Goal: Task Accomplishment & Management: Use online tool/utility

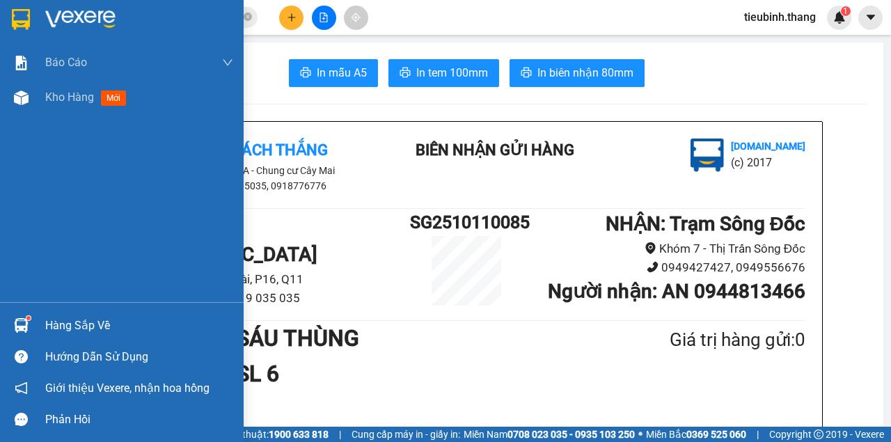
click at [34, 104] on div "Kho hàng mới" at bounding box center [122, 97] width 244 height 35
click at [86, 89] on div "Kho hàng mới" at bounding box center [88, 96] width 87 height 17
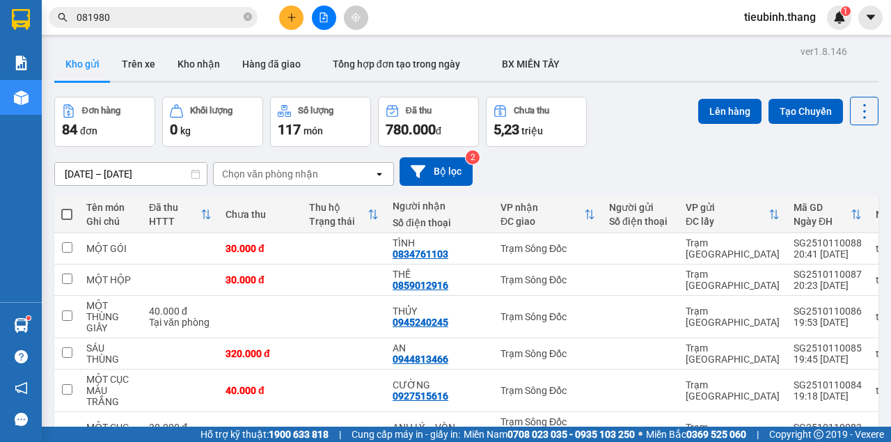
click at [72, 216] on th at bounding box center [66, 214] width 25 height 37
click at [68, 214] on span at bounding box center [66, 214] width 11 height 11
click at [67, 207] on input "checkbox" at bounding box center [67, 207] width 0 height 0
checkbox input "true"
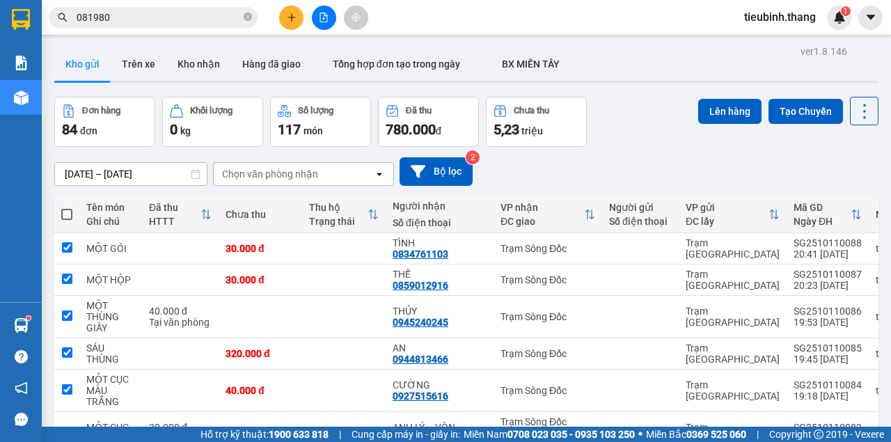
checkbox input "true"
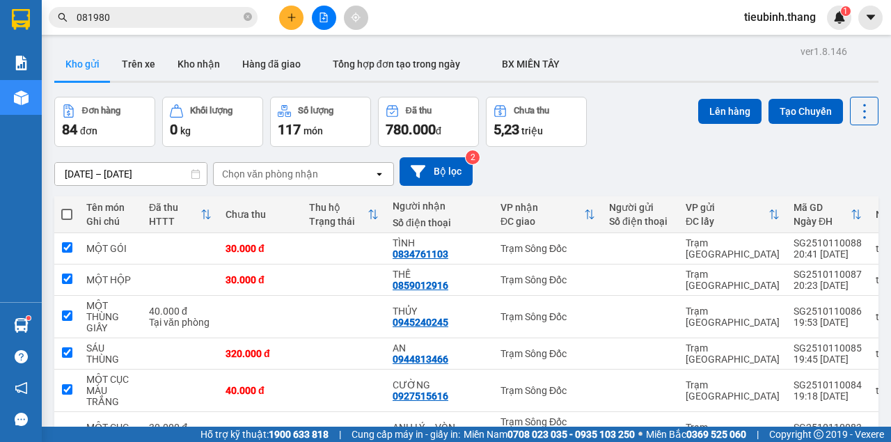
checkbox input "true"
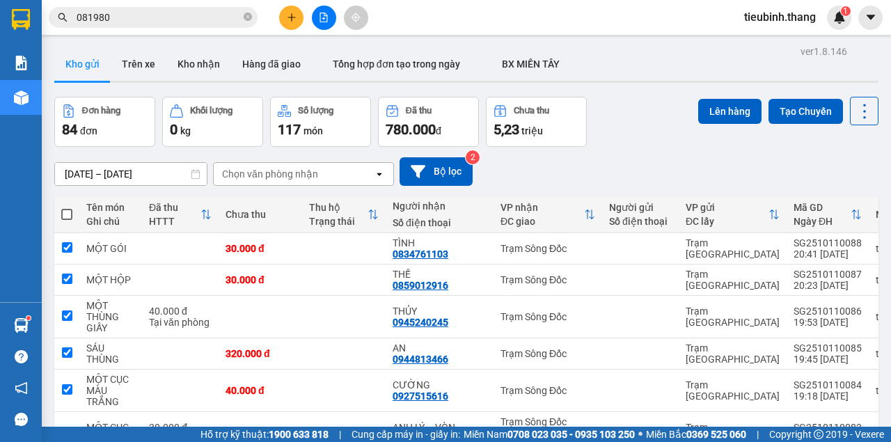
checkbox input "true"
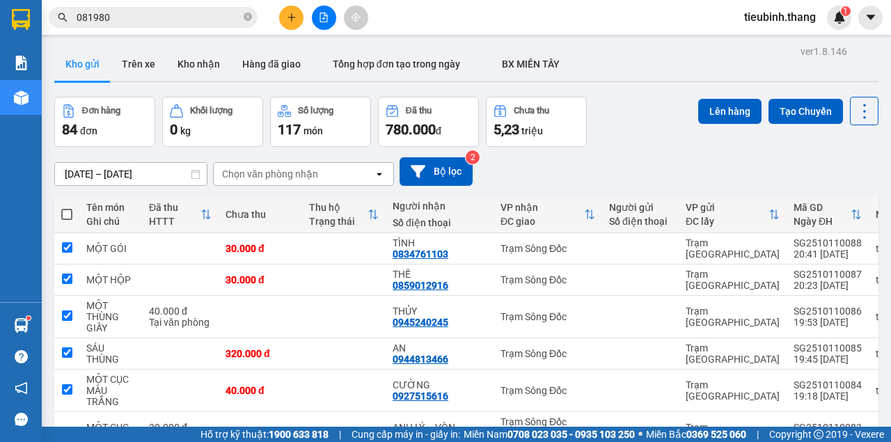
checkbox input "true"
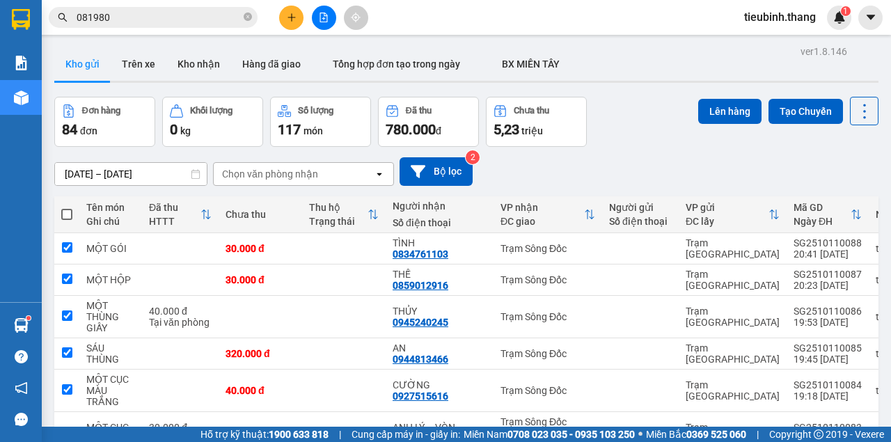
checkbox input "true"
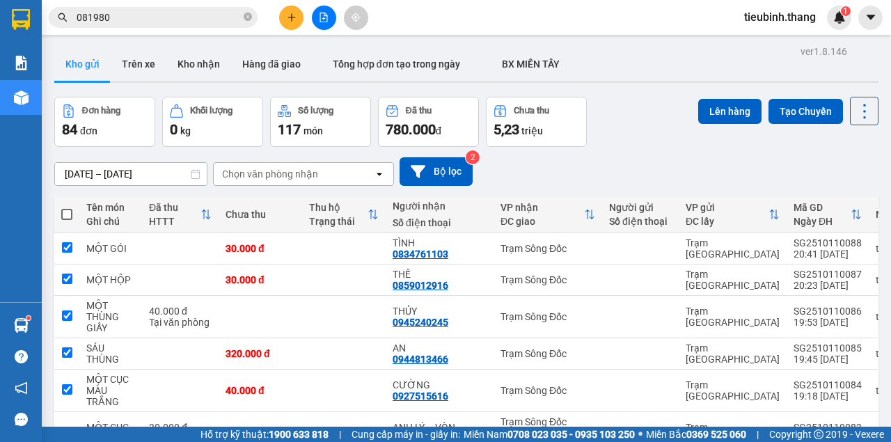
checkbox input "true"
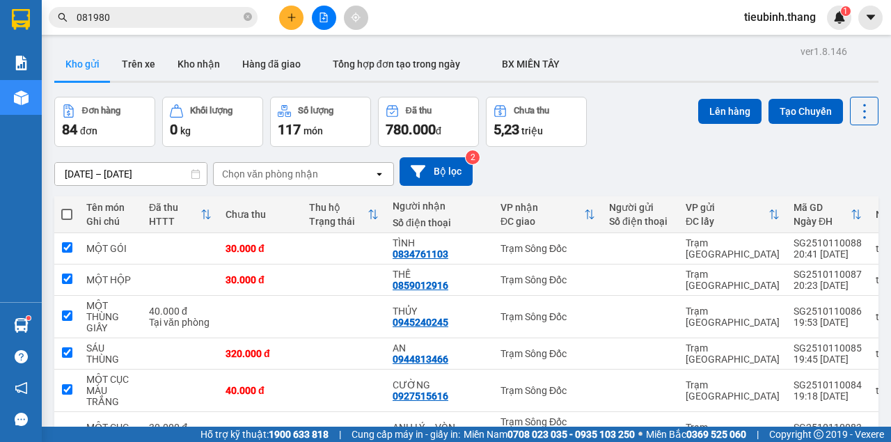
checkbox input "true"
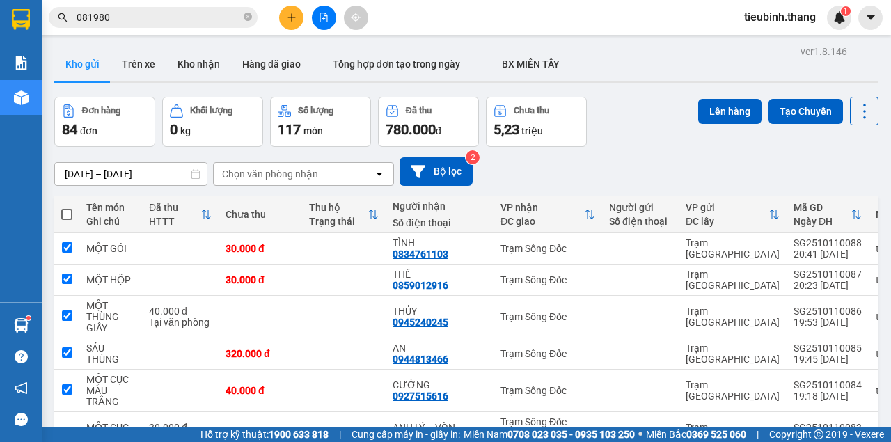
checkbox input "true"
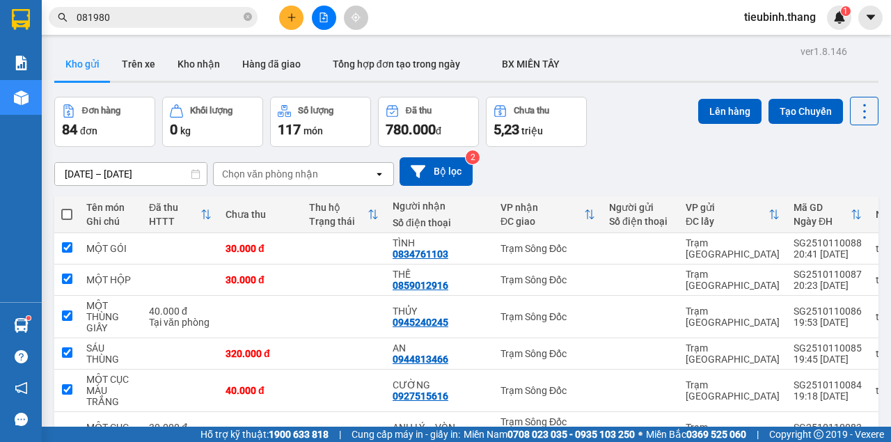
checkbox input "true"
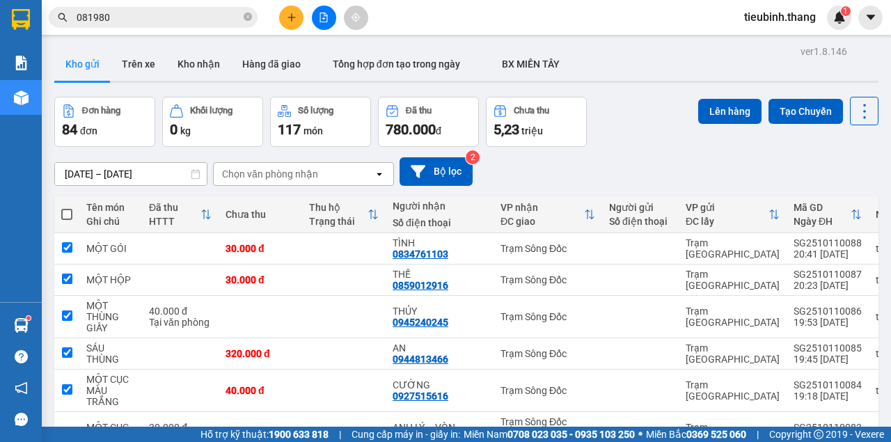
checkbox input "true"
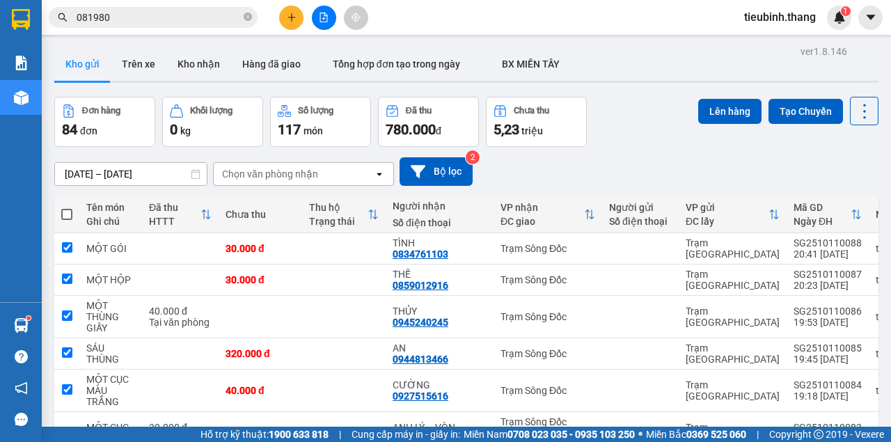
checkbox input "true"
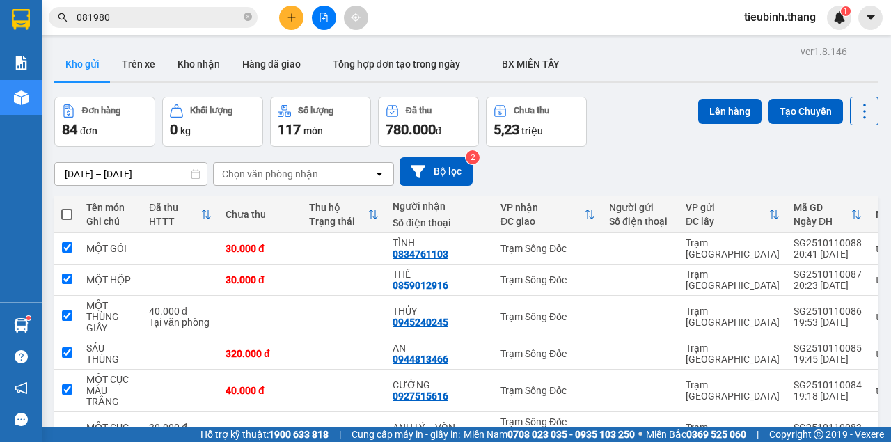
checkbox input "true"
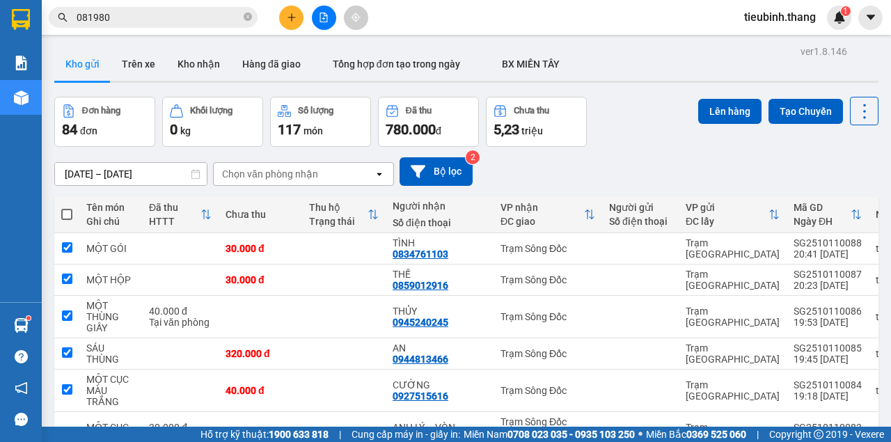
checkbox input "true"
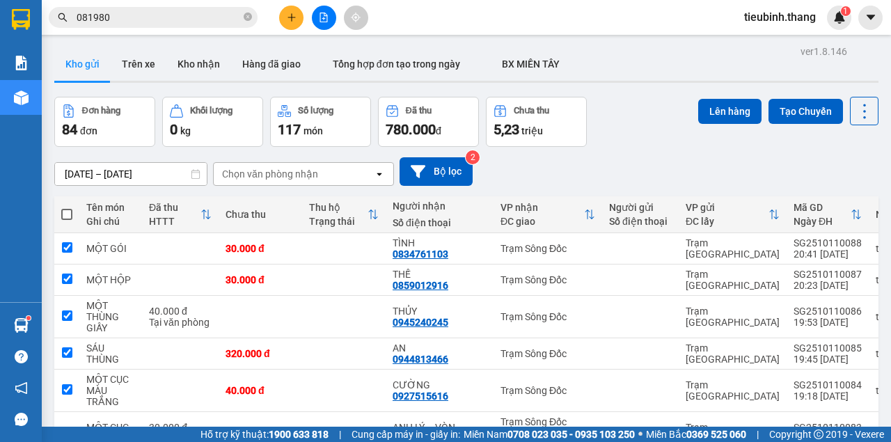
checkbox input "true"
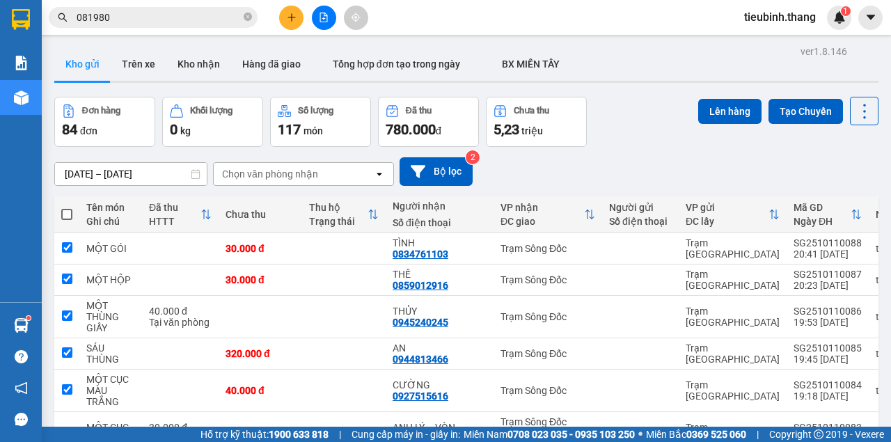
checkbox input "true"
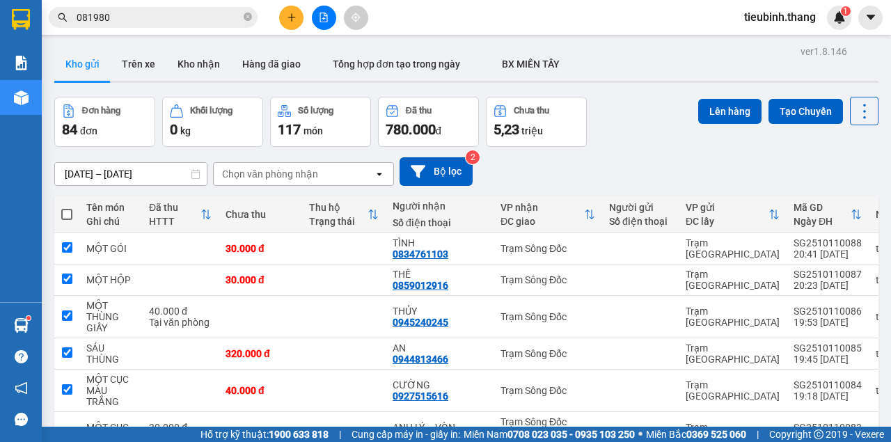
checkbox input "true"
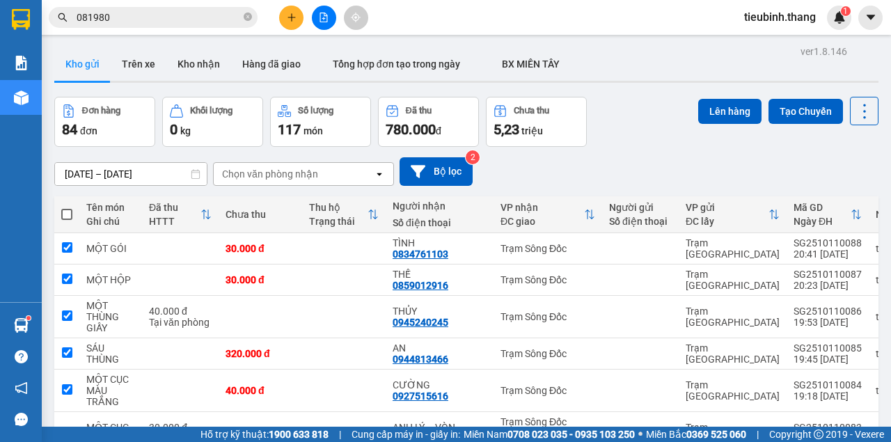
checkbox input "true"
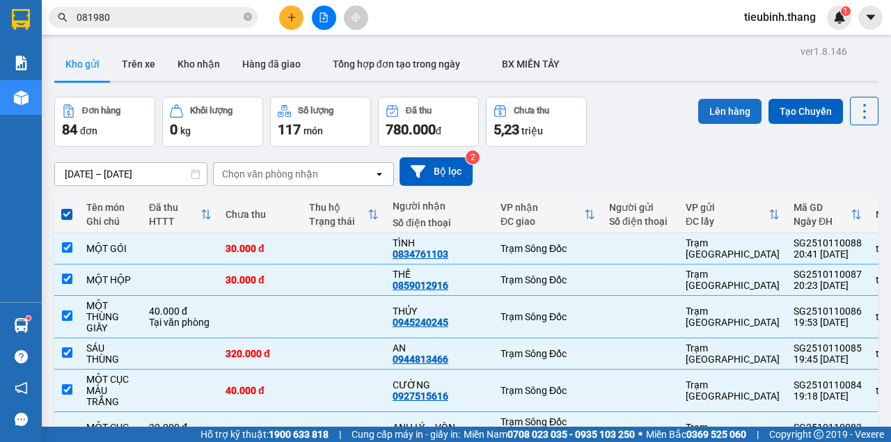
click at [732, 114] on button "Lên hàng" at bounding box center [729, 111] width 63 height 25
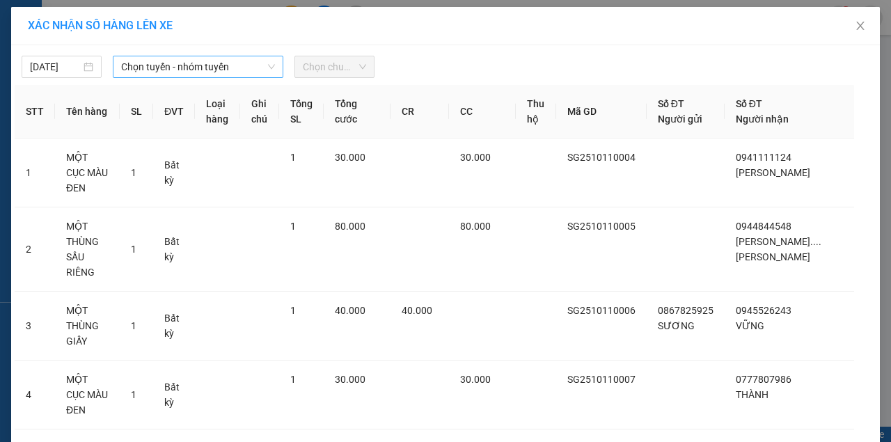
click at [196, 71] on span "Chọn tuyến - nhóm tuyến" at bounding box center [198, 66] width 154 height 21
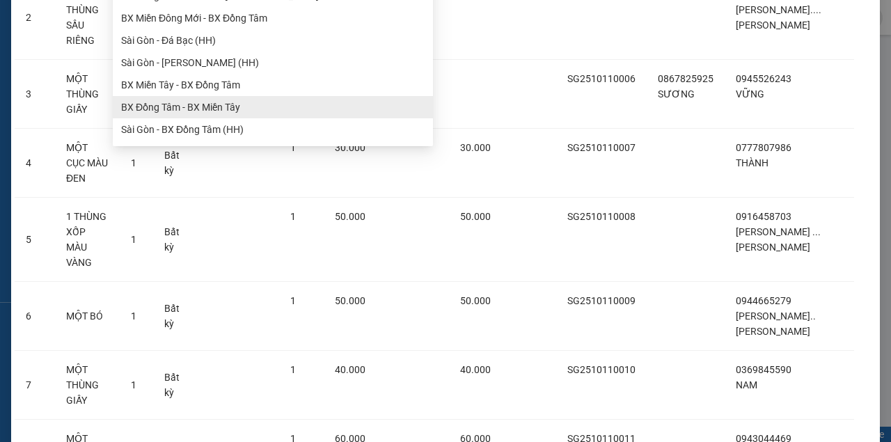
scroll to position [278, 0]
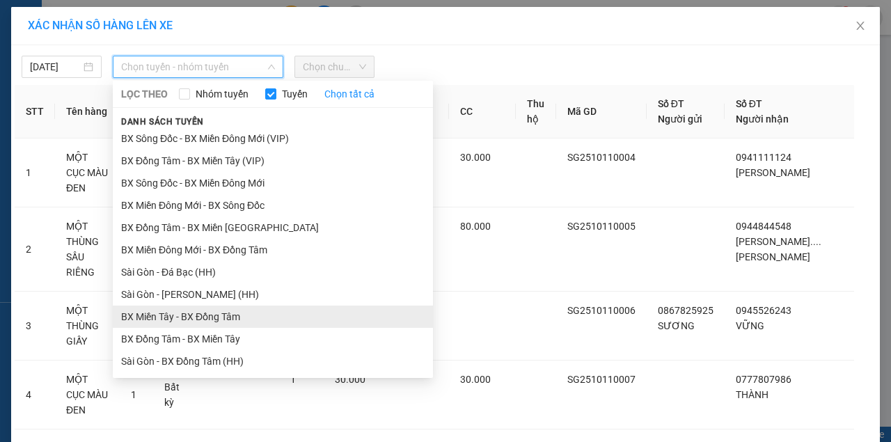
click at [202, 315] on li "BX Miền Tây - BX Đồng Tâm" at bounding box center [273, 316] width 320 height 22
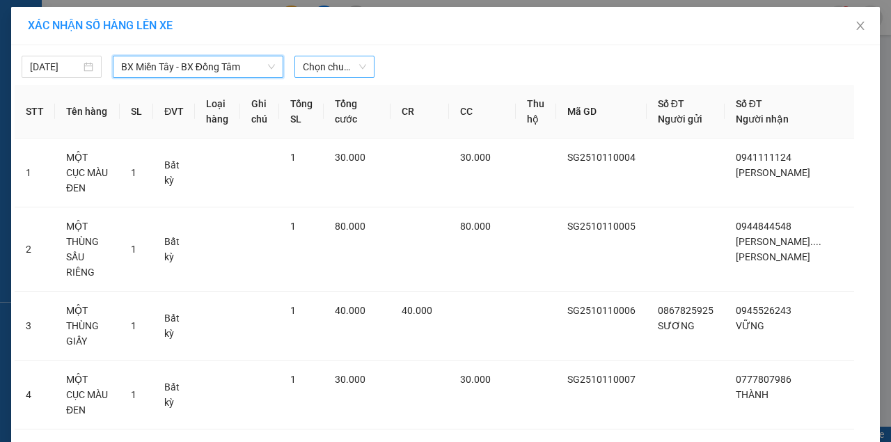
click at [337, 77] on span "Chọn chuyến" at bounding box center [334, 66] width 63 height 21
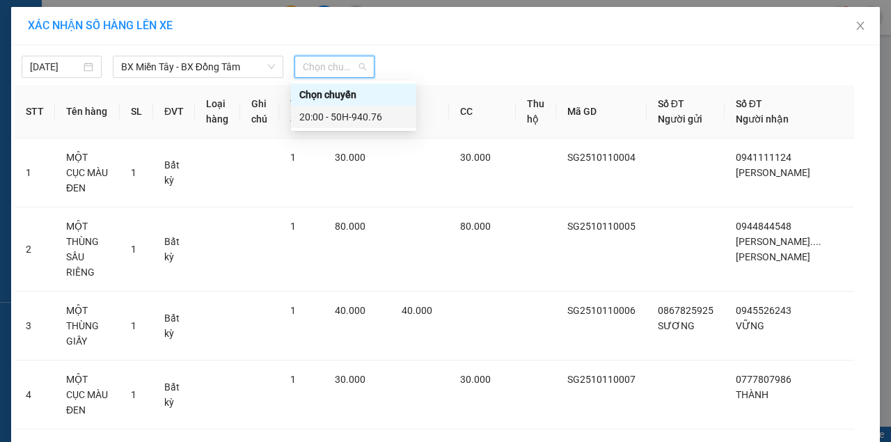
click at [333, 116] on div "20:00 - 50H-940.76" at bounding box center [353, 116] width 109 height 15
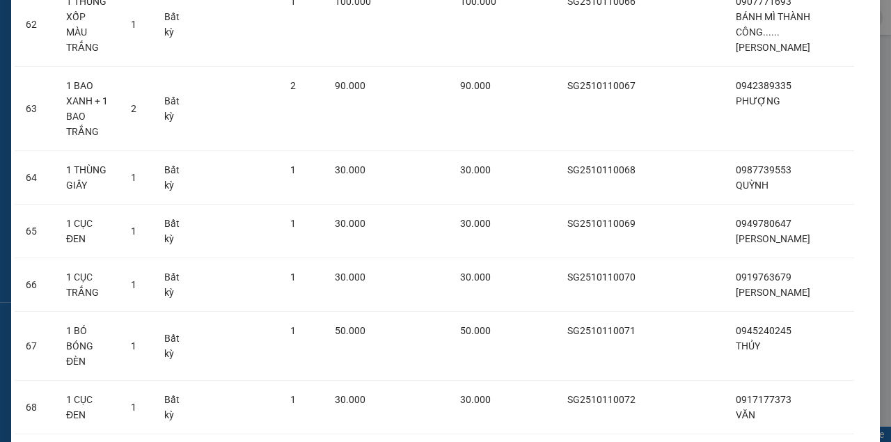
scroll to position [4868, 0]
